Goal: Use online tool/utility: Utilize a website feature to perform a specific function

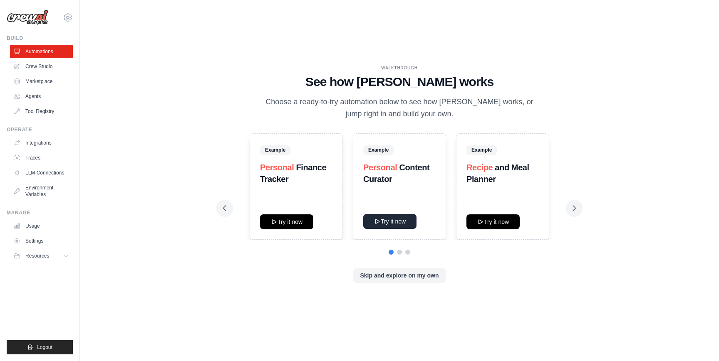
click at [385, 218] on button "Try it now" at bounding box center [389, 221] width 53 height 15
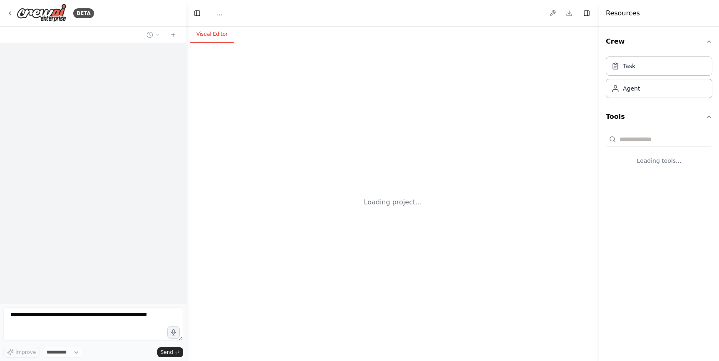
select select "****"
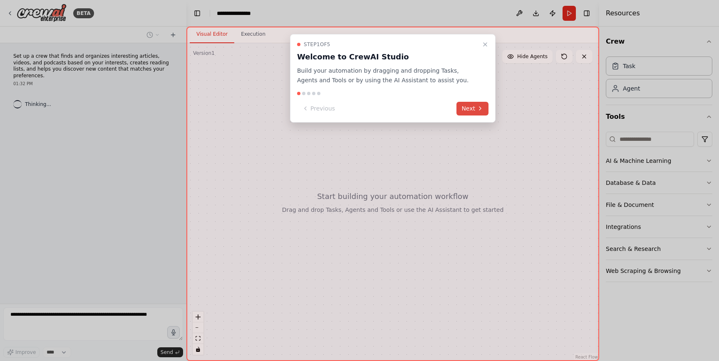
click at [470, 108] on button "Next" at bounding box center [472, 109] width 32 height 14
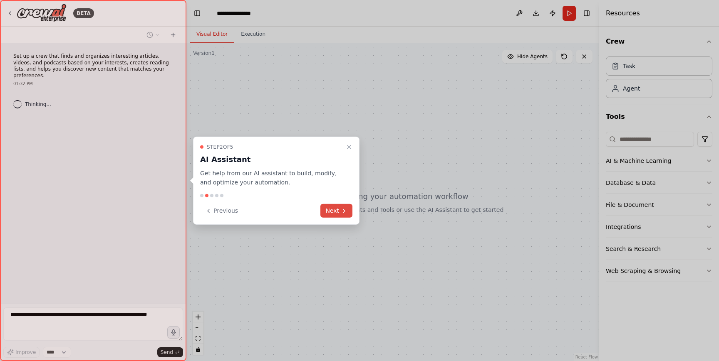
click at [341, 208] on icon at bounding box center [344, 211] width 7 height 7
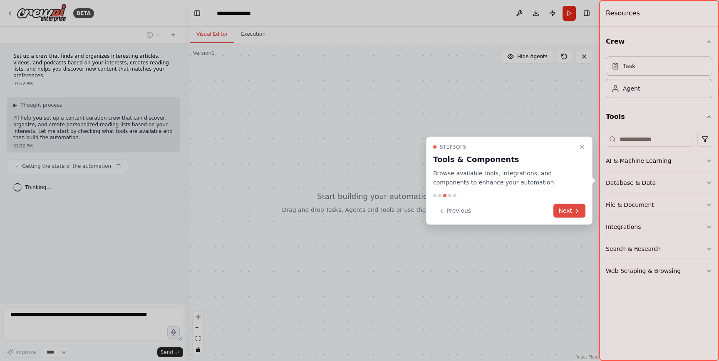
click at [571, 212] on button "Next" at bounding box center [569, 211] width 32 height 14
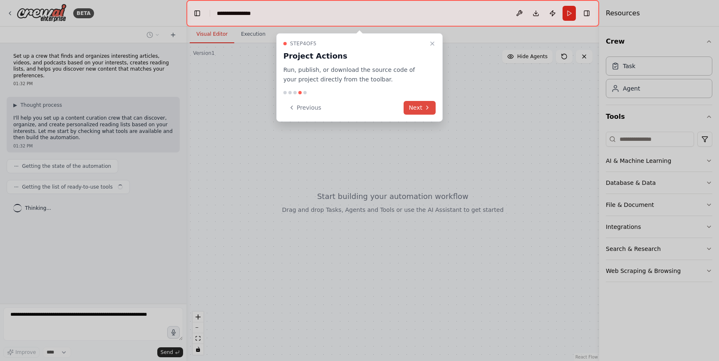
click at [418, 112] on button "Next" at bounding box center [419, 108] width 32 height 14
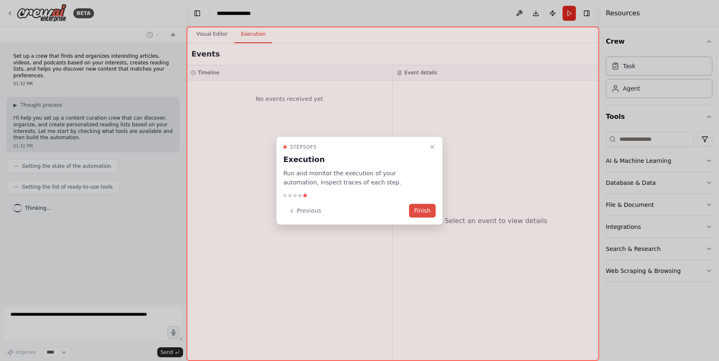
click at [417, 210] on button "Finish" at bounding box center [422, 211] width 27 height 14
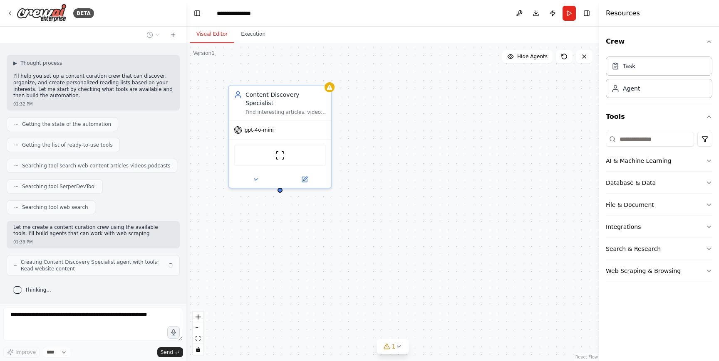
scroll to position [48, 0]
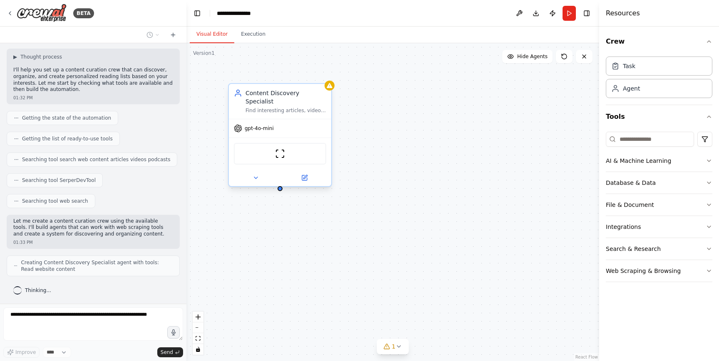
click at [253, 125] on span "gpt-4o-mini" at bounding box center [259, 128] width 29 height 7
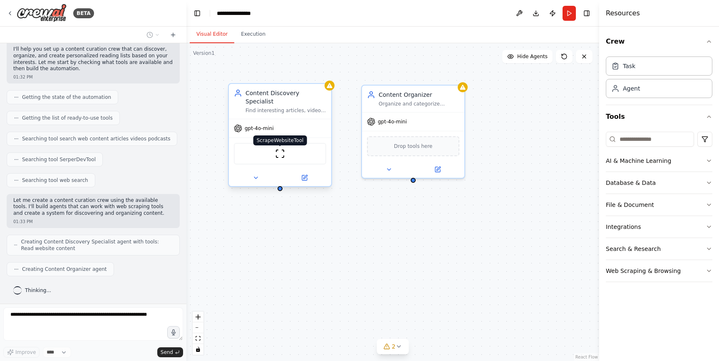
click at [279, 149] on img at bounding box center [280, 154] width 10 height 10
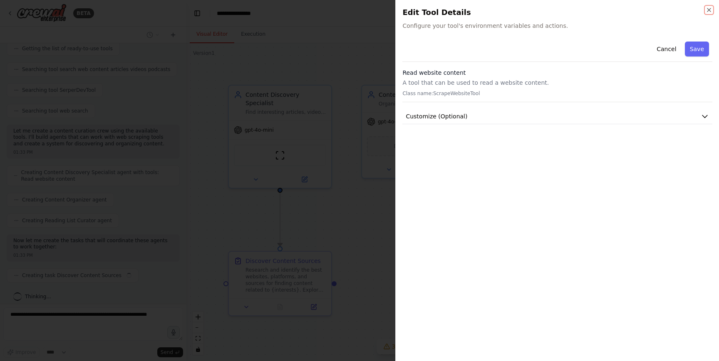
scroll to position [145, 0]
click at [461, 116] on span "Customize (Optional)" at bounding box center [437, 116] width 62 height 8
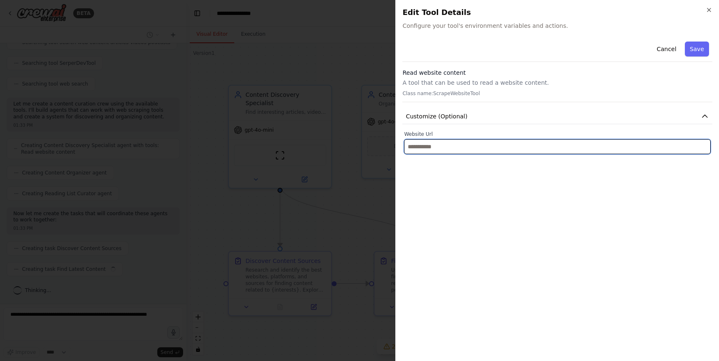
click at [449, 144] on input "text" at bounding box center [557, 146] width 307 height 15
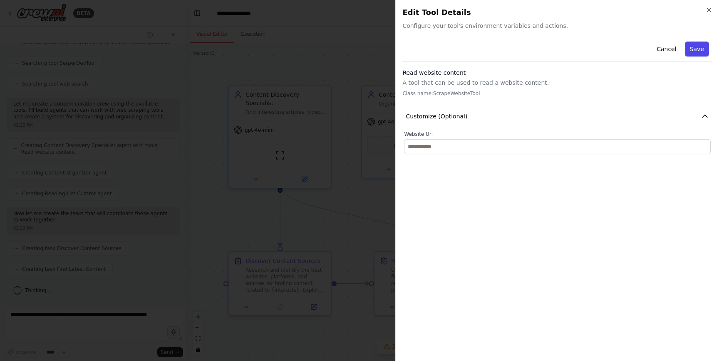
click at [700, 53] on button "Save" at bounding box center [697, 49] width 24 height 15
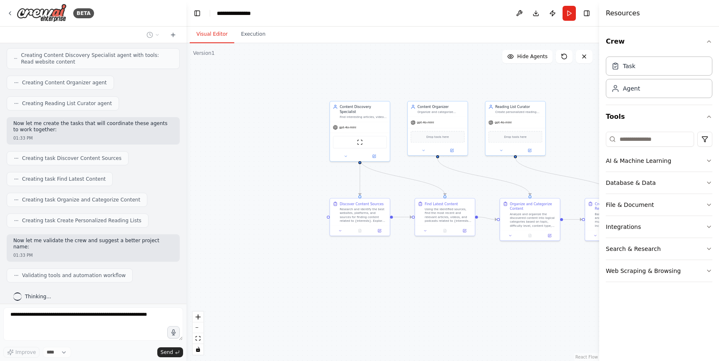
scroll to position [277, 0]
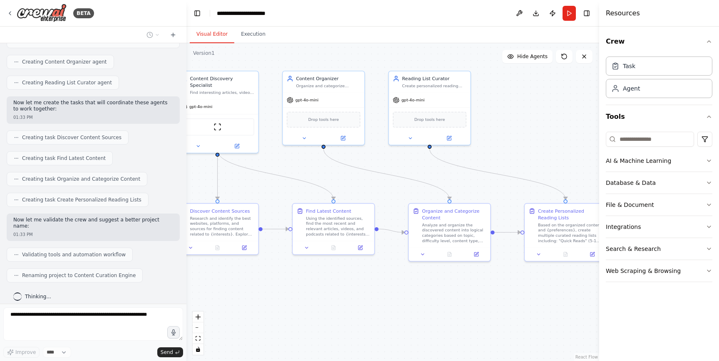
drag, startPoint x: 563, startPoint y: 246, endPoint x: 438, endPoint y: 274, distance: 127.9
click at [438, 274] on div ".deletable-edge-delete-btn { width: 20px; height: 20px; border: 0px solid #ffff…" at bounding box center [392, 202] width 413 height 318
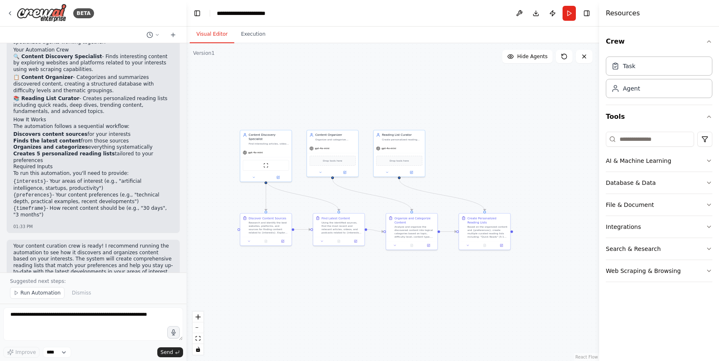
scroll to position [550, 0]
